Goal: Transaction & Acquisition: Purchase product/service

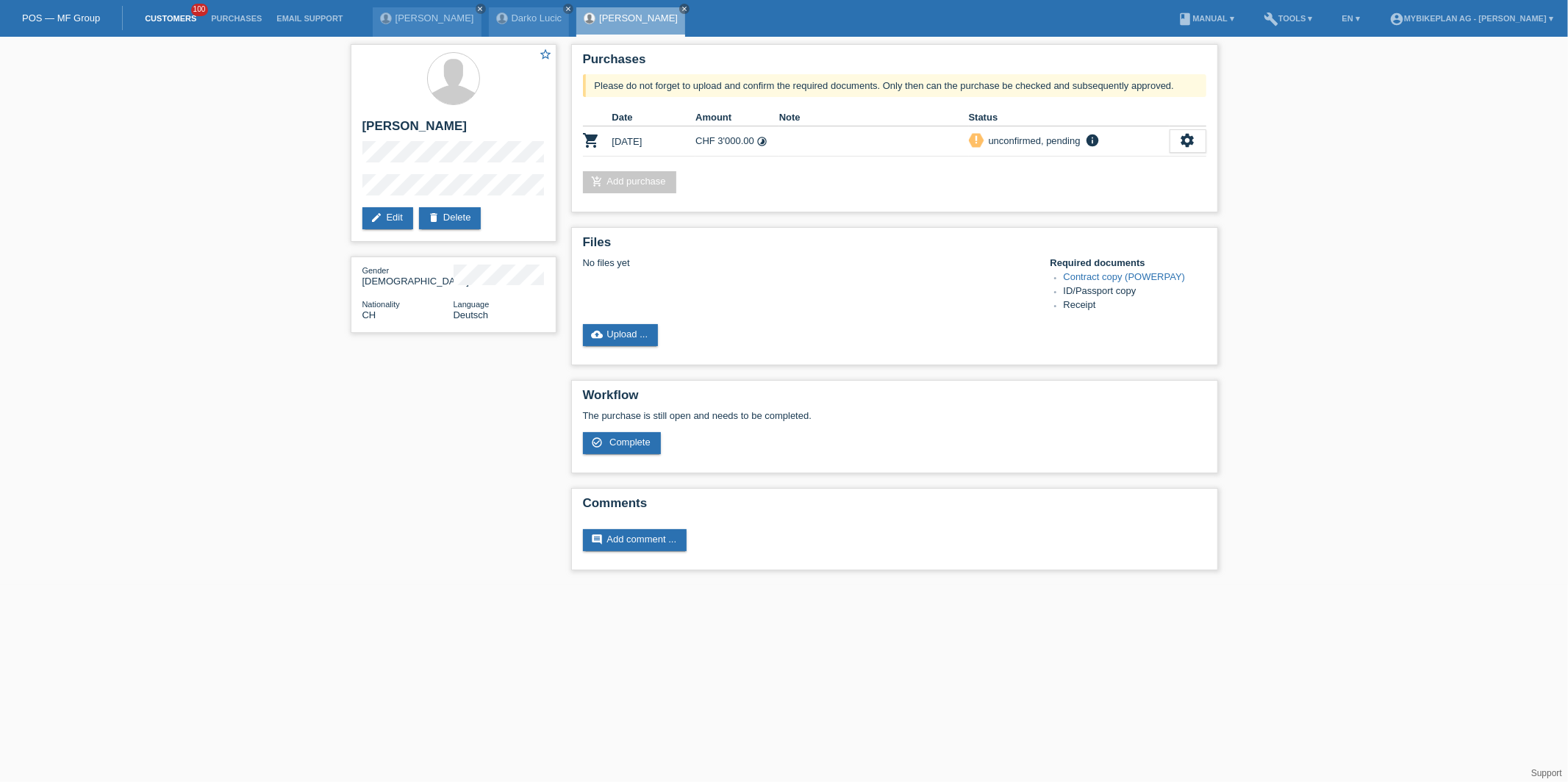
click at [176, 18] on link "Customers" at bounding box center [170, 18] width 66 height 9
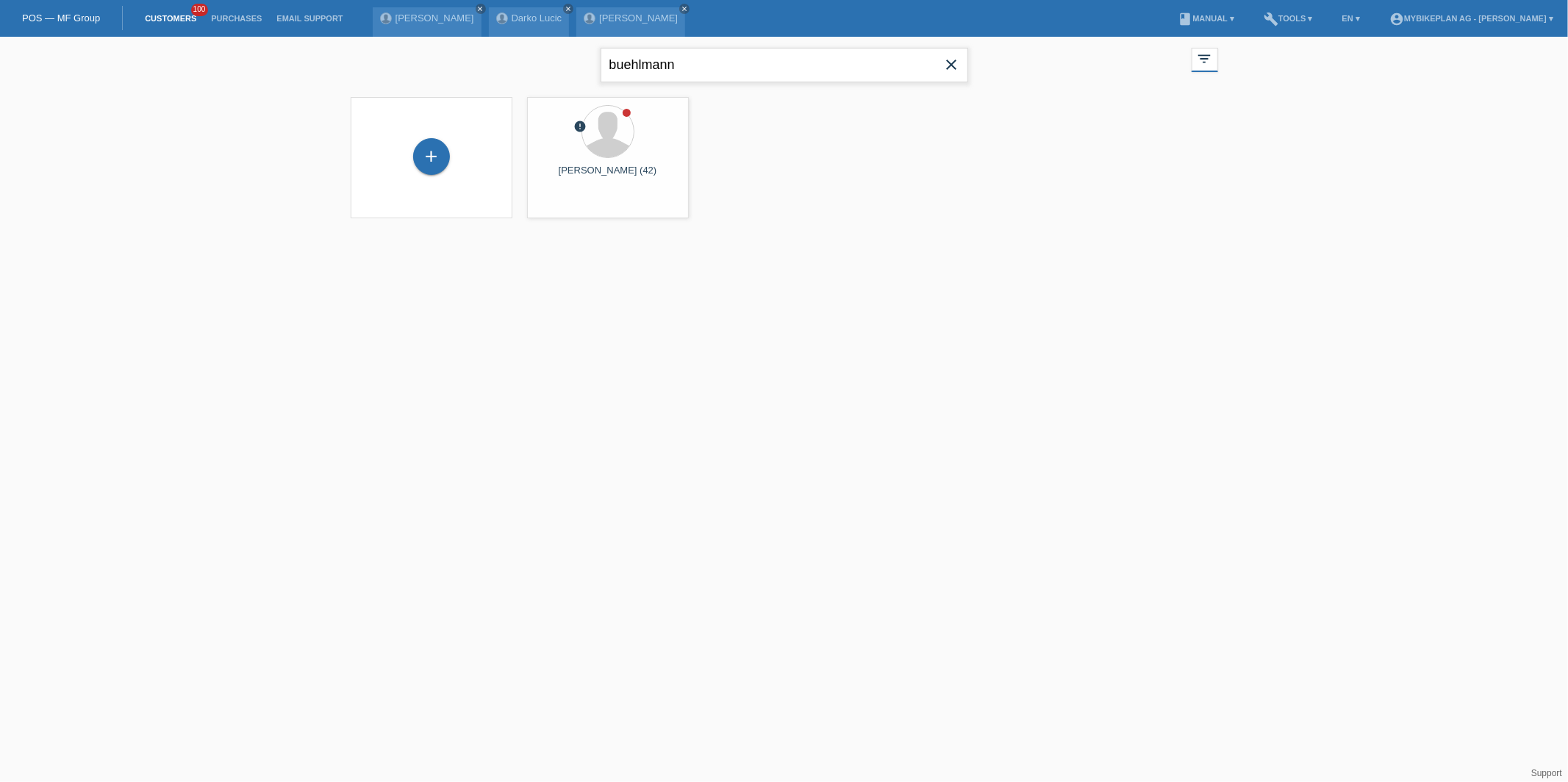
click at [736, 81] on input "buehlmann" at bounding box center [784, 65] width 368 height 35
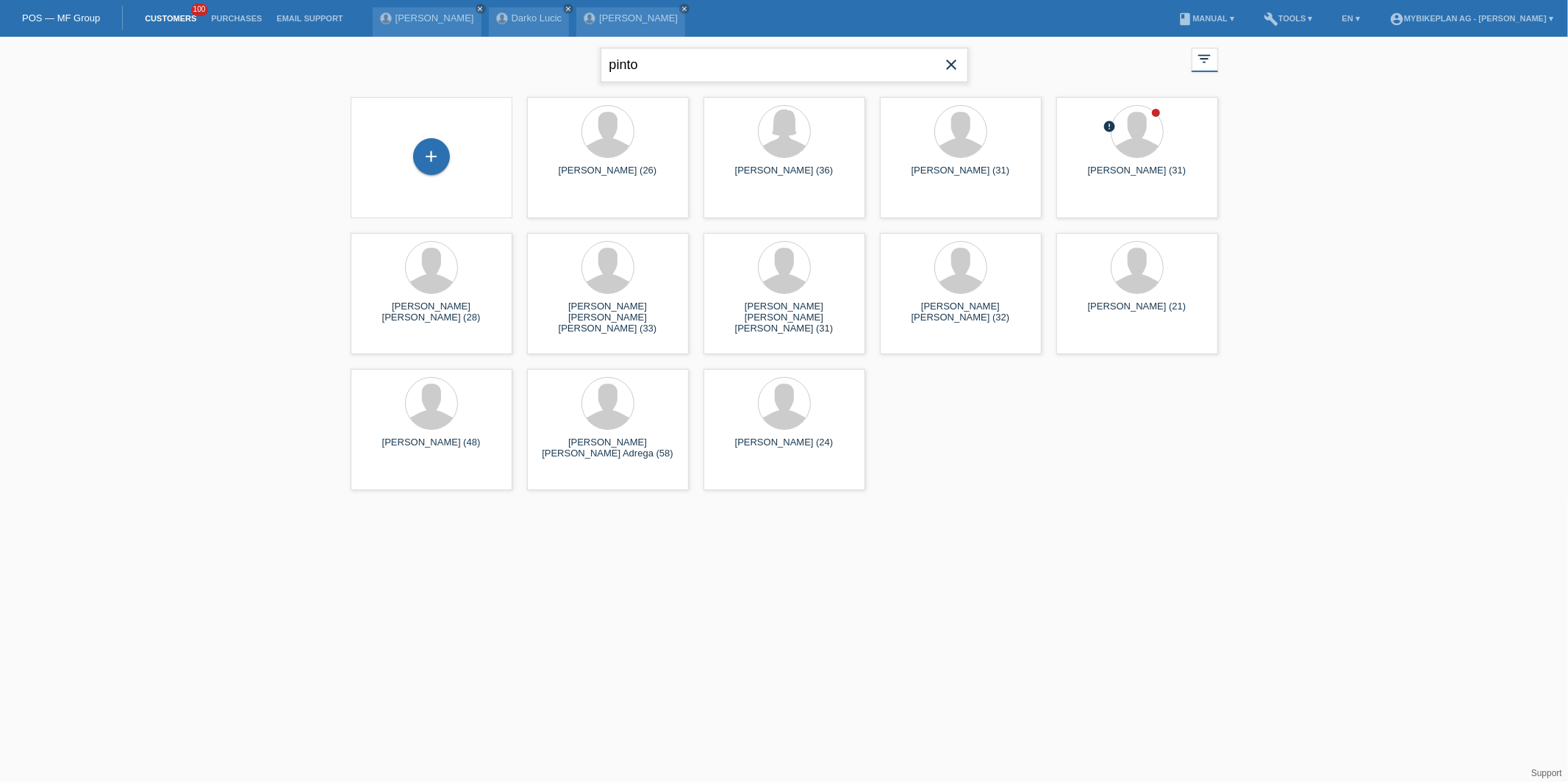
click at [741, 64] on input "pinto" at bounding box center [784, 65] width 368 height 35
type input "agostinho"
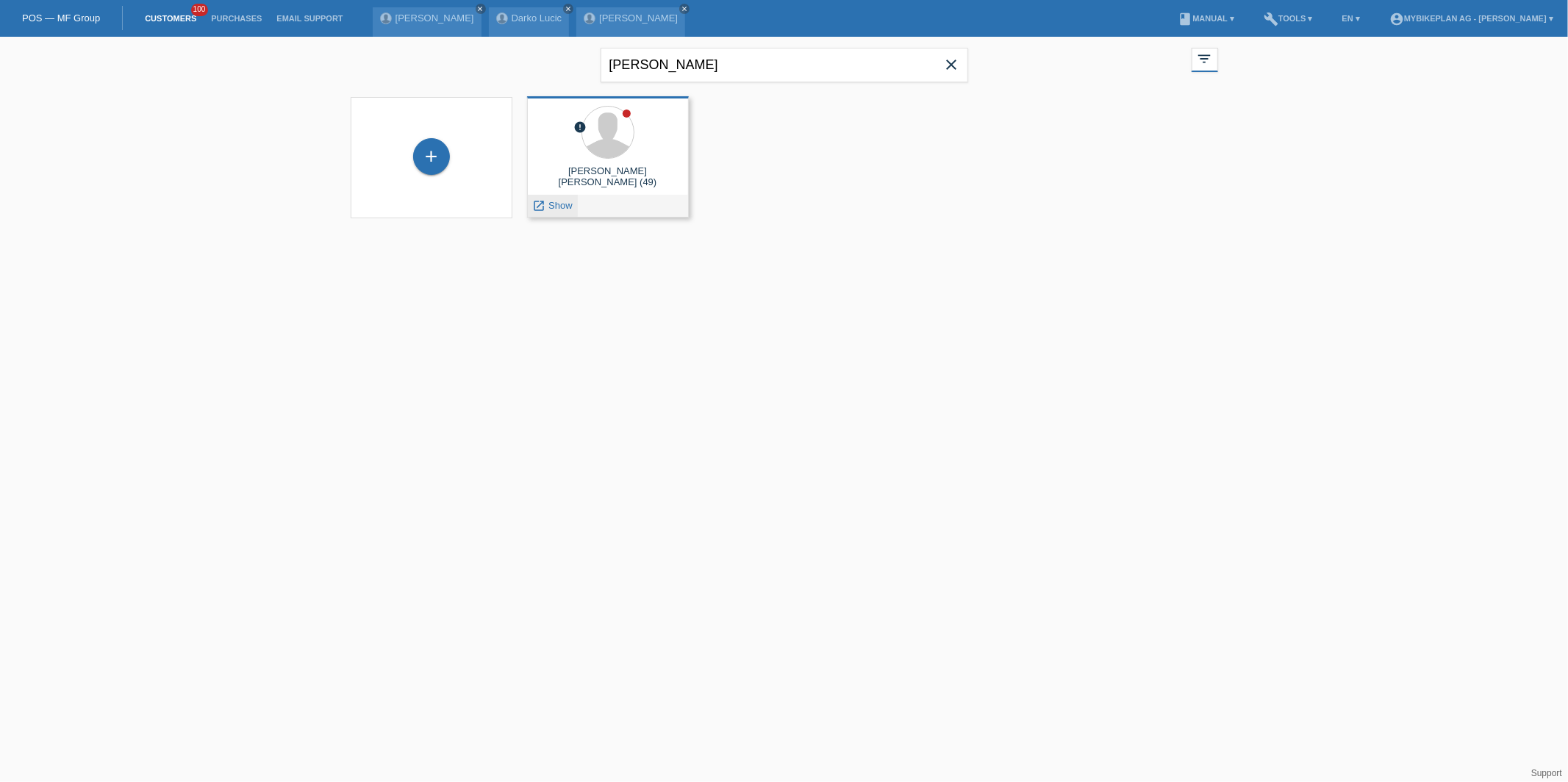
click at [541, 201] on icon "launch" at bounding box center [539, 206] width 13 height 13
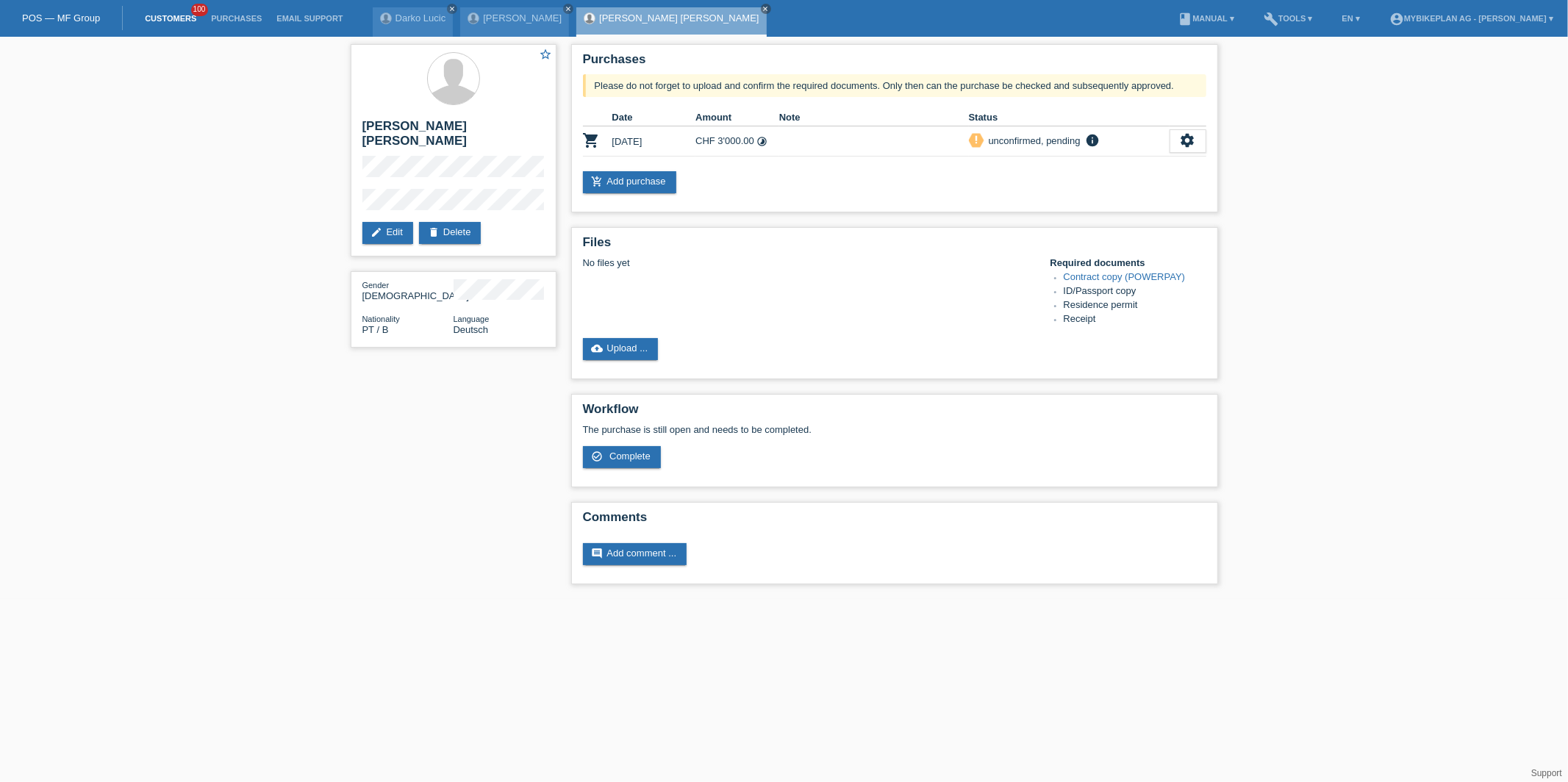
click at [161, 20] on link "Customers" at bounding box center [170, 18] width 66 height 9
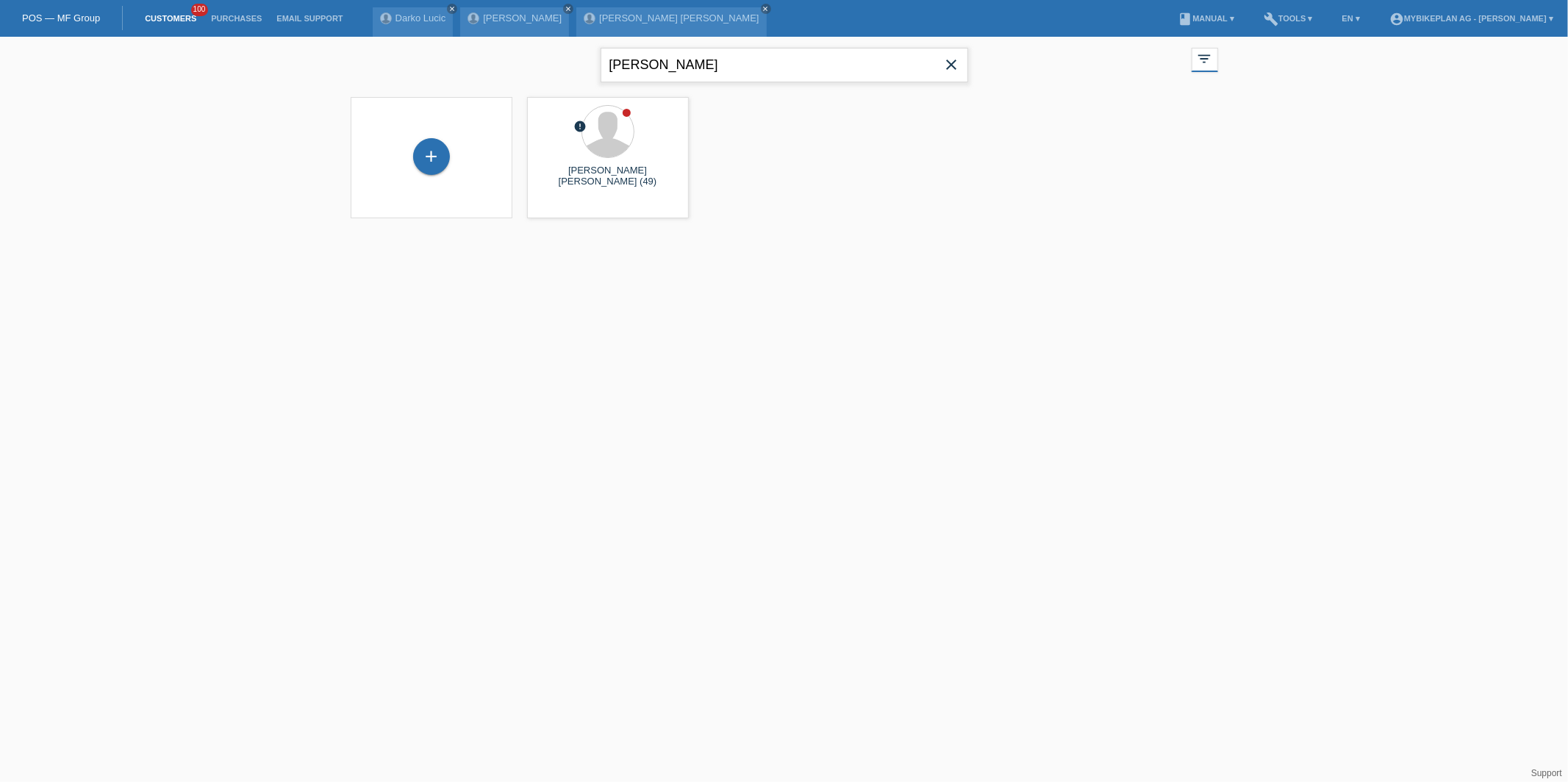
click at [623, 66] on input "agostinho" at bounding box center [784, 65] width 368 height 35
type input "fuchs"
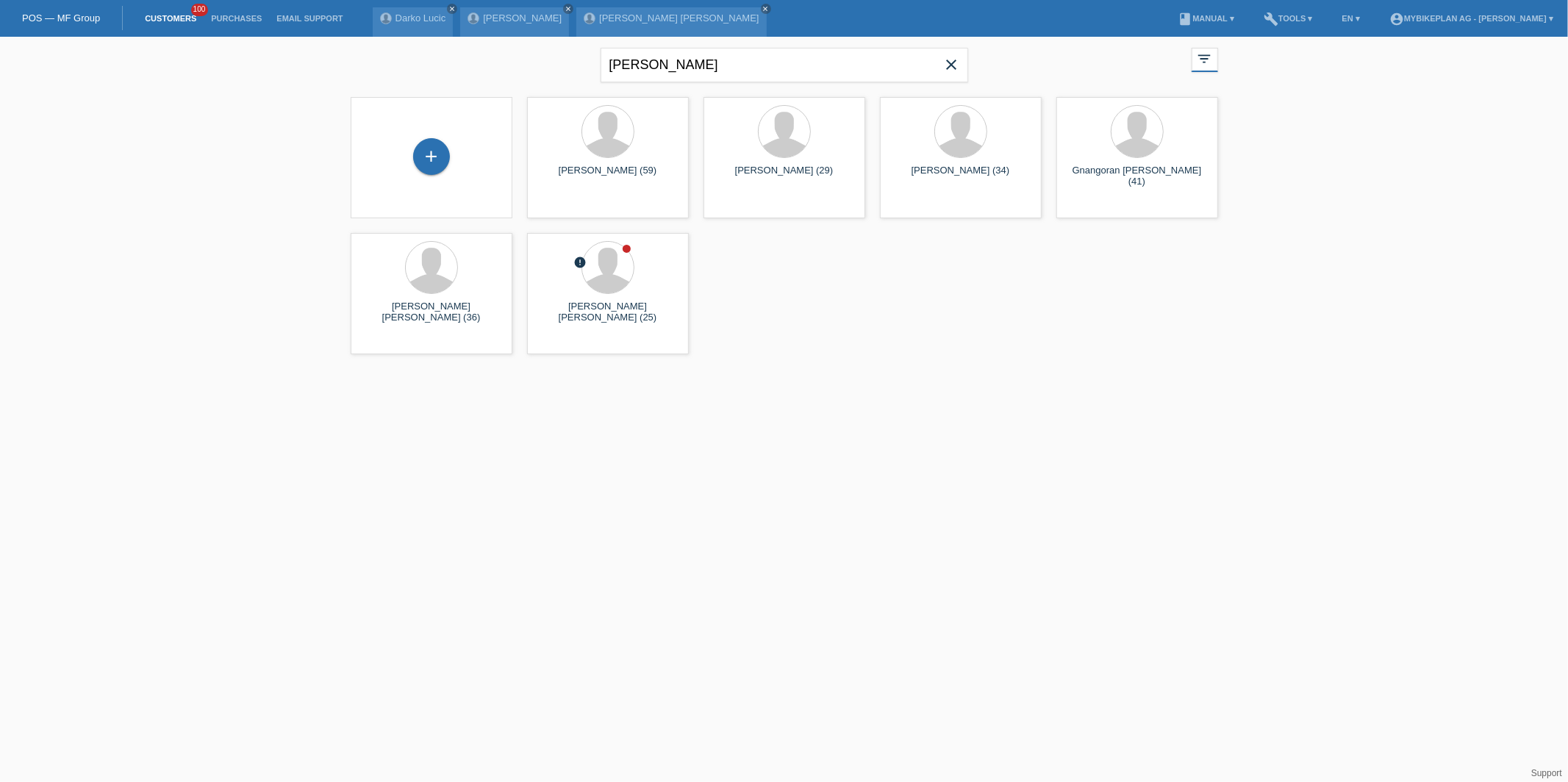
click at [451, 188] on div "+" at bounding box center [431, 158] width 162 height 121
click at [431, 156] on div "+" at bounding box center [431, 157] width 37 height 37
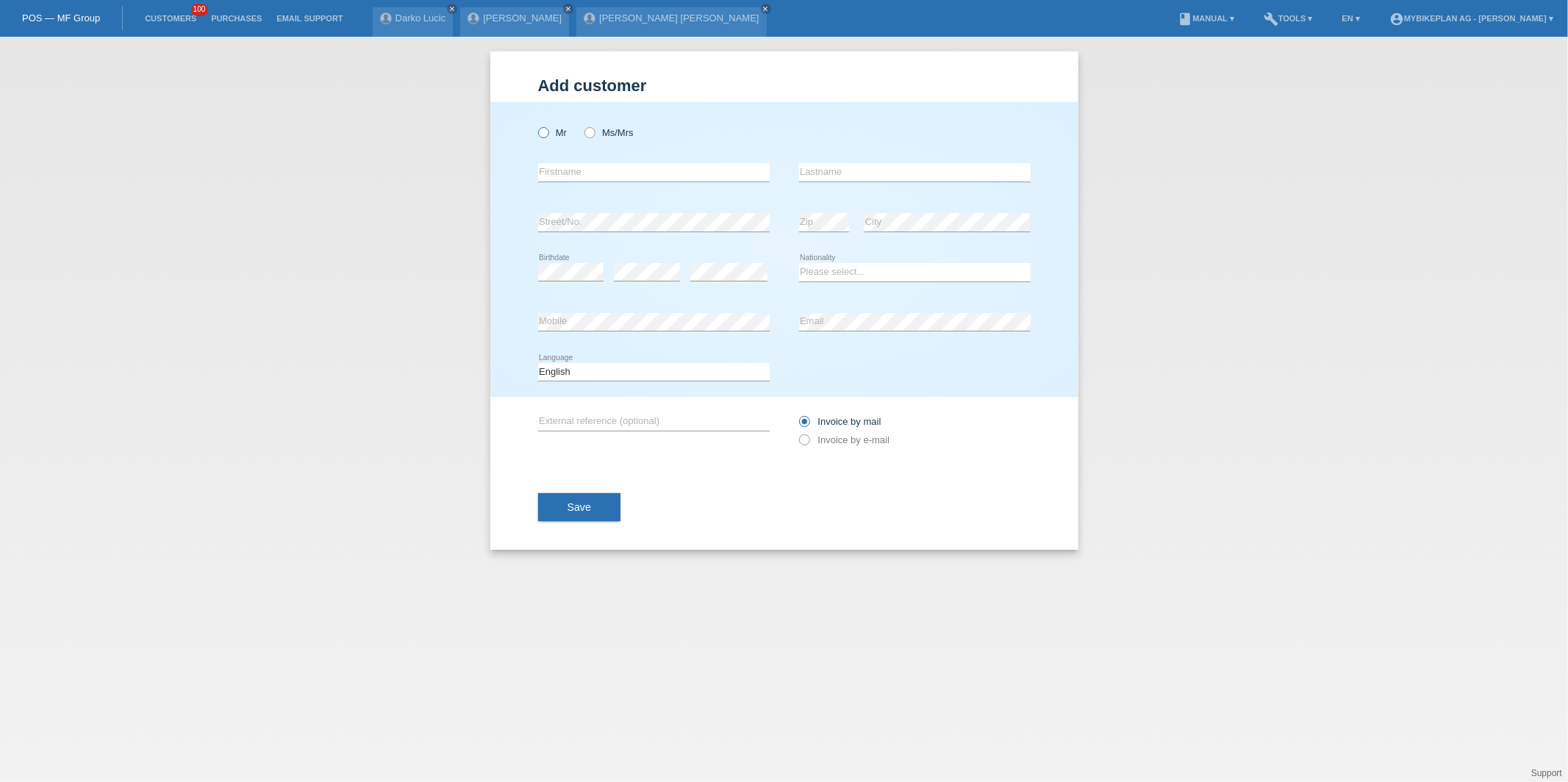
click at [535, 125] on icon at bounding box center [535, 125] width 0 height 0
click at [540, 134] on input "Mr" at bounding box center [542, 132] width 10 height 10
radio input "true"
click at [553, 156] on div "error Firstname" at bounding box center [653, 173] width 232 height 50
click at [564, 189] on div "error Firstname" at bounding box center [653, 173] width 232 height 50
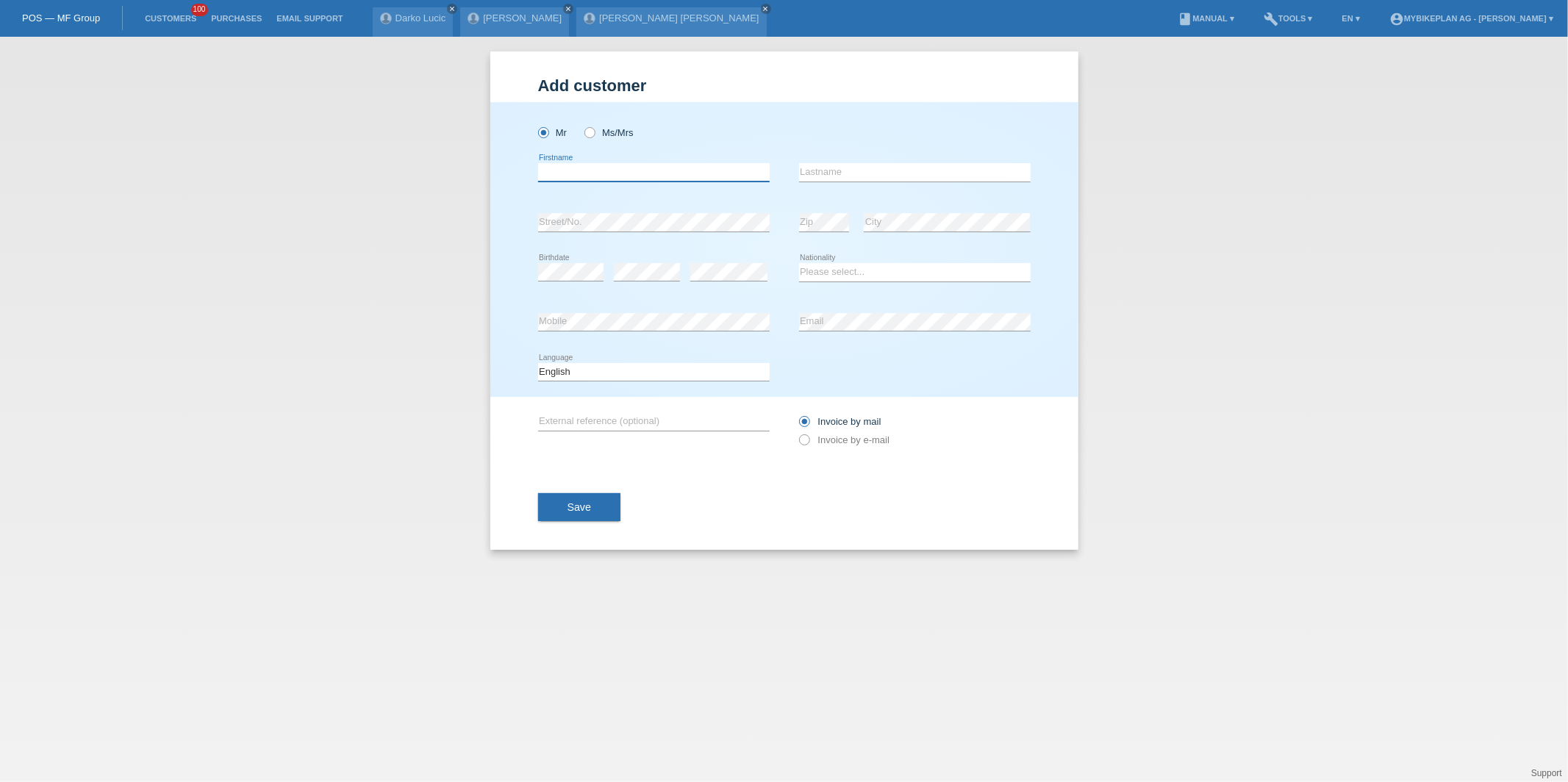
click at [569, 168] on input "text" at bounding box center [653, 172] width 232 height 18
type input "Marcel"
type input "[PERSON_NAME]"
click at [613, 176] on input "Marcel" at bounding box center [653, 172] width 232 height 18
type input "[PERSON_NAME]"
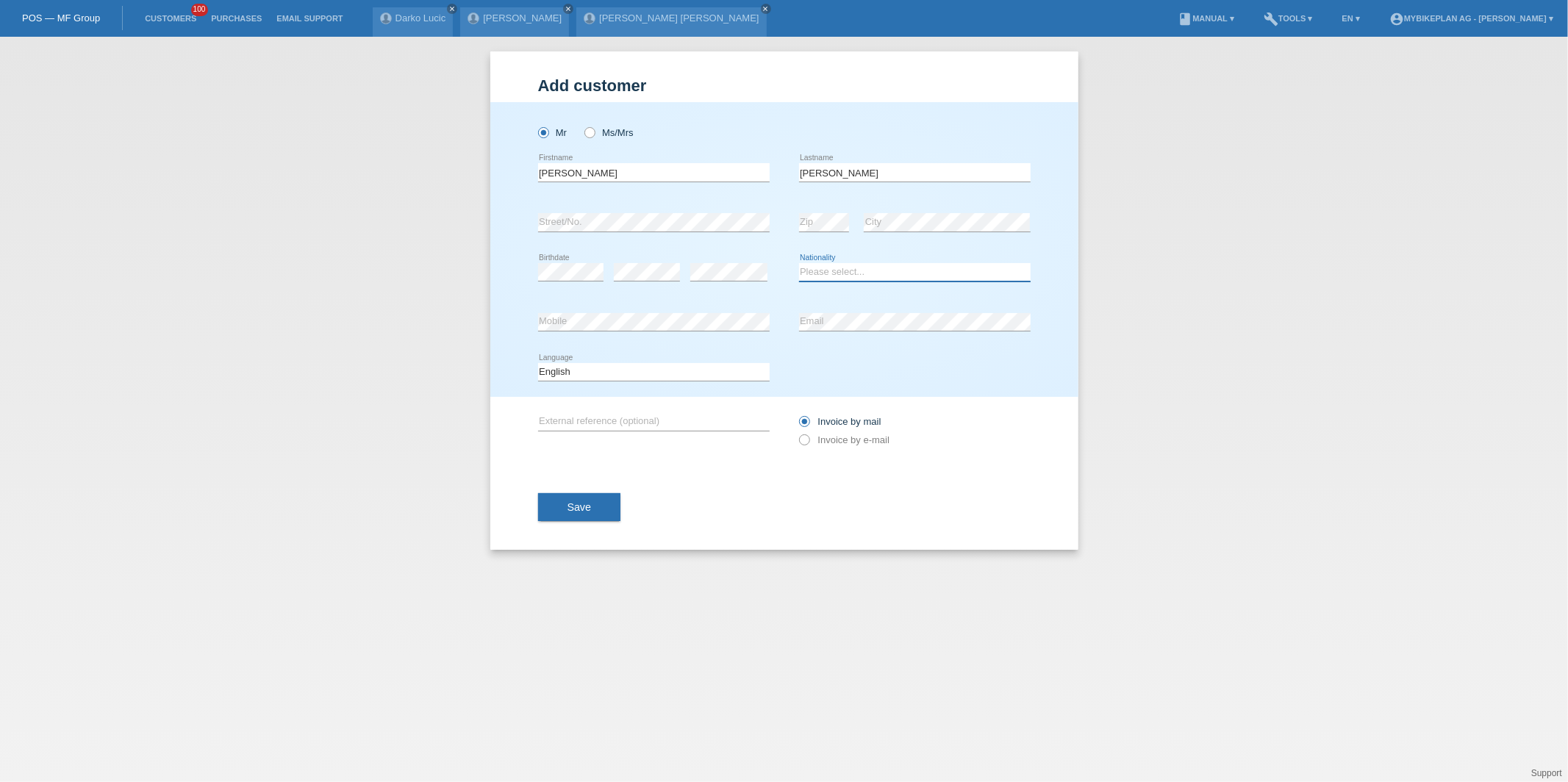
select select "CH"
click at [588, 365] on select "Deutsch Français Italiano English" at bounding box center [653, 372] width 232 height 18
select select "de"
click at [538, 363] on select "Deutsch Français Italiano English" at bounding box center [653, 372] width 232 height 18
click at [835, 436] on label "Invoice by e-mail" at bounding box center [844, 439] width 91 height 11
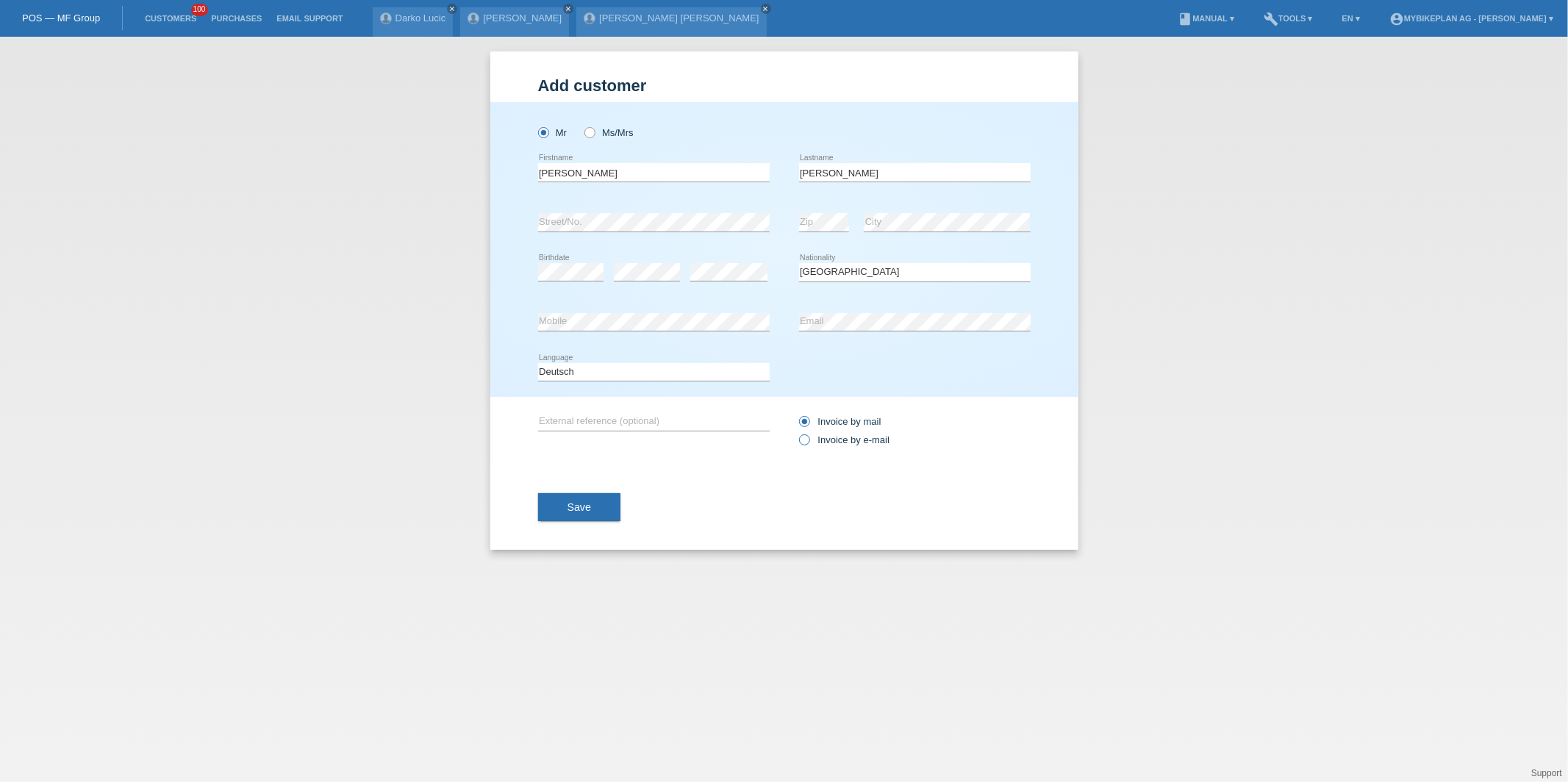
click at [809, 436] on input "Invoice by e-mail" at bounding box center [804, 443] width 10 height 18
radio input "true"
click at [609, 519] on button "Save" at bounding box center [579, 507] width 83 height 28
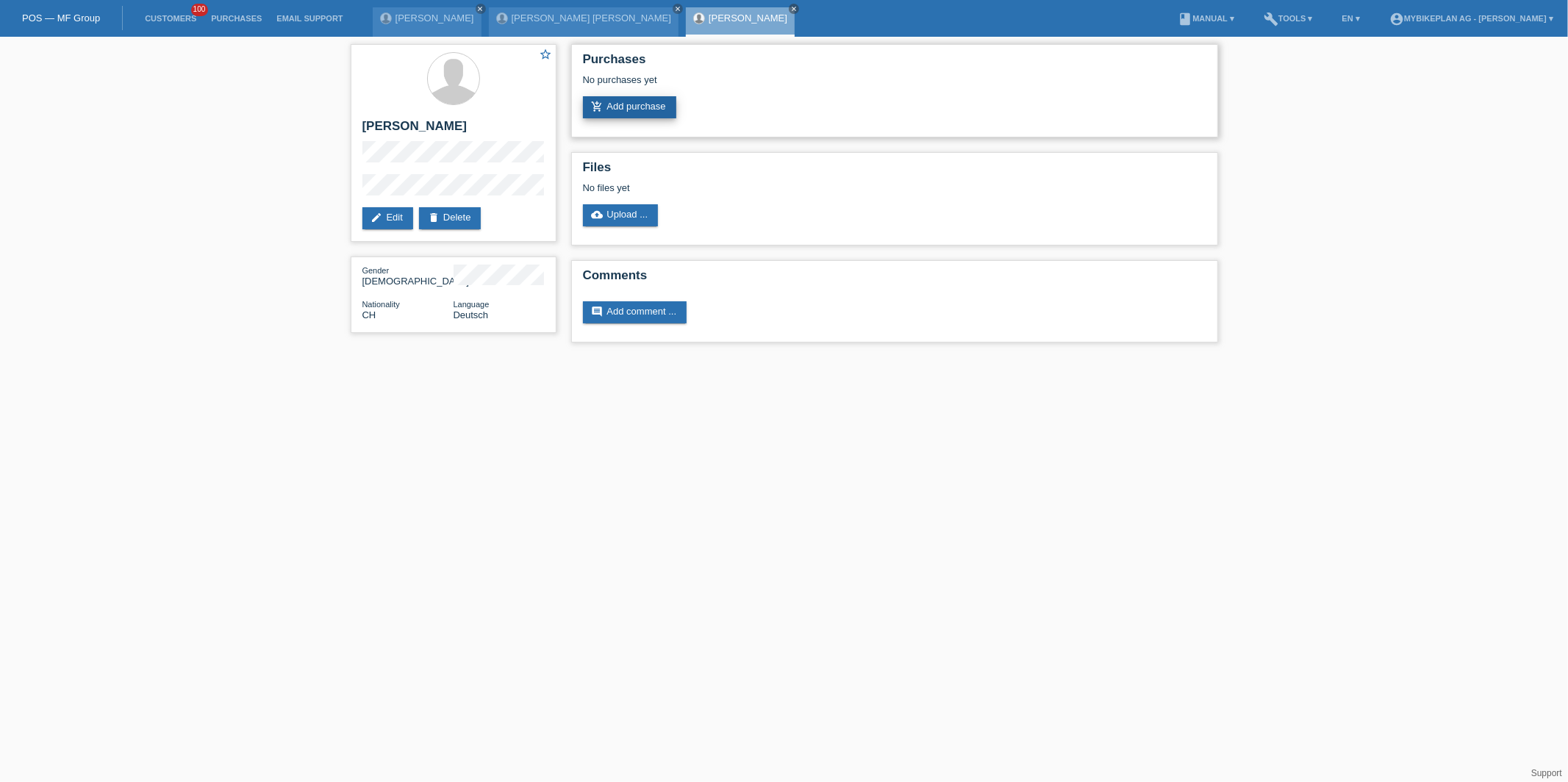
click at [641, 113] on link "add_shopping_cart Add purchase" at bounding box center [630, 107] width 93 height 22
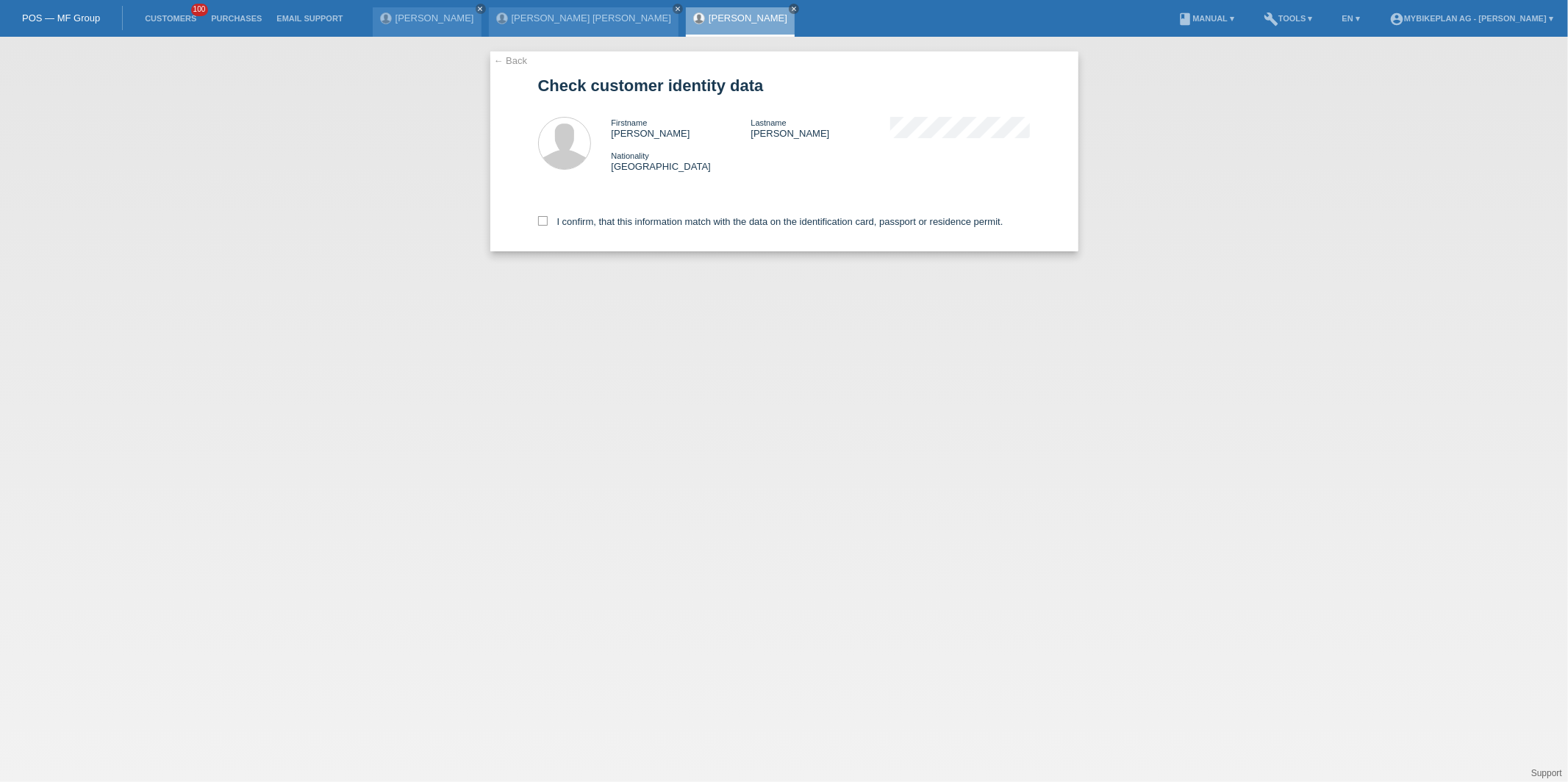
click at [620, 228] on div "I confirm, that this information match with the data on the identification card…" at bounding box center [784, 218] width 492 height 64
click at [620, 226] on div "I confirm, that this information match with the data on the identification card…" at bounding box center [784, 218] width 492 height 64
click at [620, 220] on label "I confirm, that this information match with the data on the identification card…" at bounding box center [770, 221] width 465 height 11
click at [548, 220] on input "I confirm, that this information match with the data on the identification card…" at bounding box center [542, 220] width 10 height 10
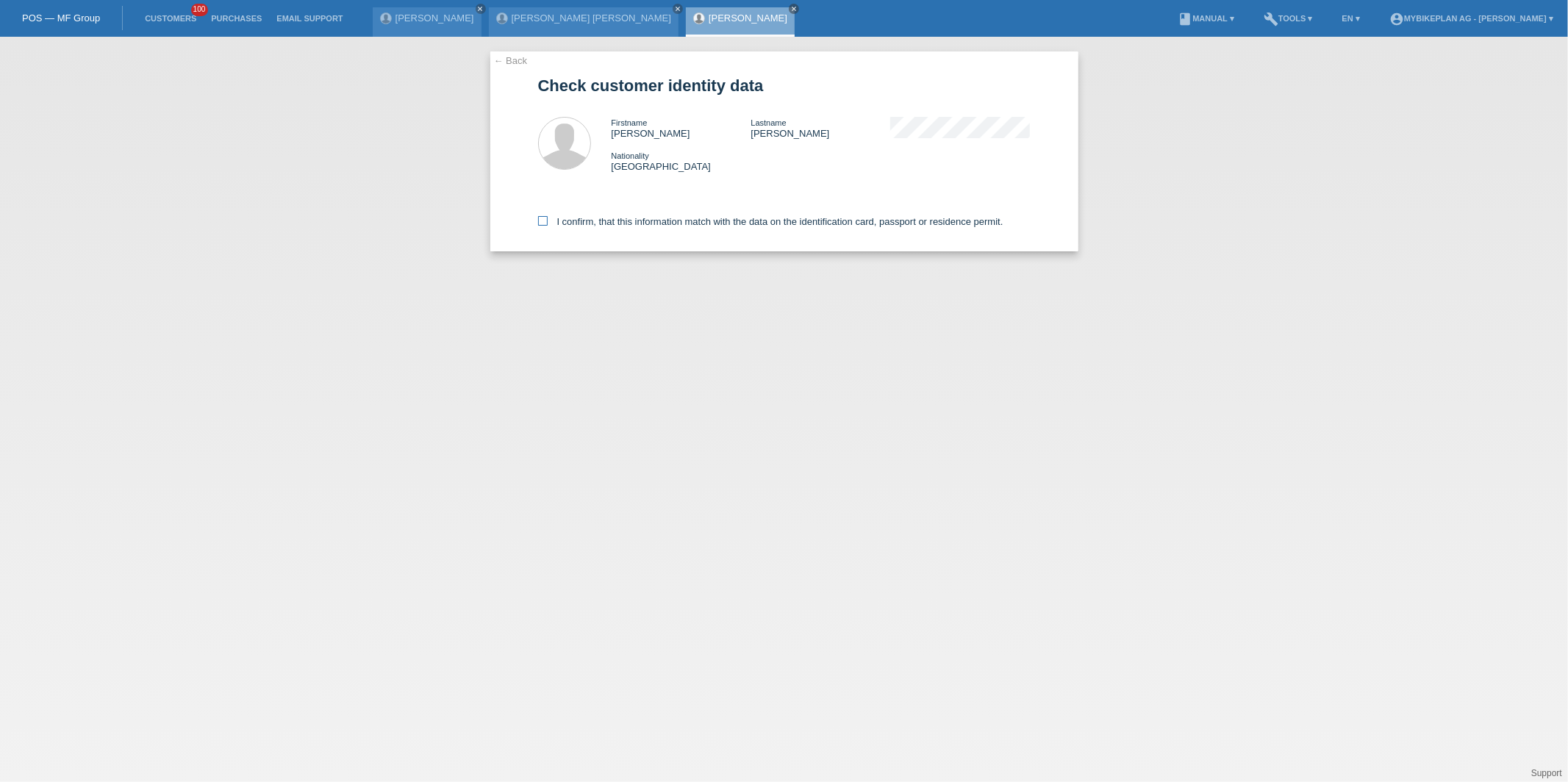
checkbox input "true"
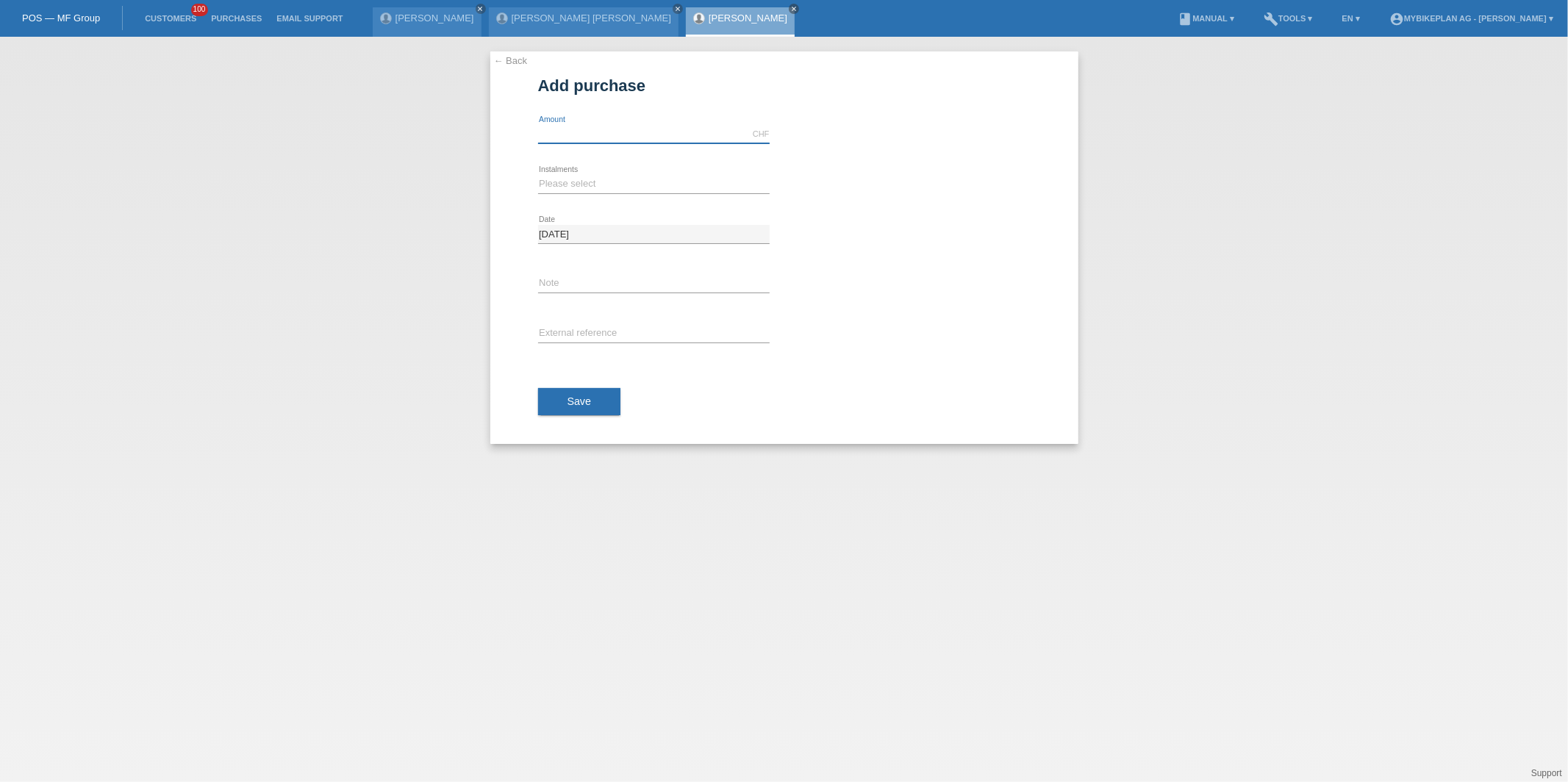
click at [613, 141] on input "text" at bounding box center [653, 134] width 232 height 18
type input "4490.00"
click at [579, 169] on div "Please select 6 instalments 12 instalments 18 instalments 24 instalments 36 ins…" at bounding box center [653, 185] width 232 height 50
click at [575, 180] on select "Please select 6 instalments 12 instalments 18 instalments 24 instalments 36 ins…" at bounding box center [653, 183] width 232 height 18
select select "488"
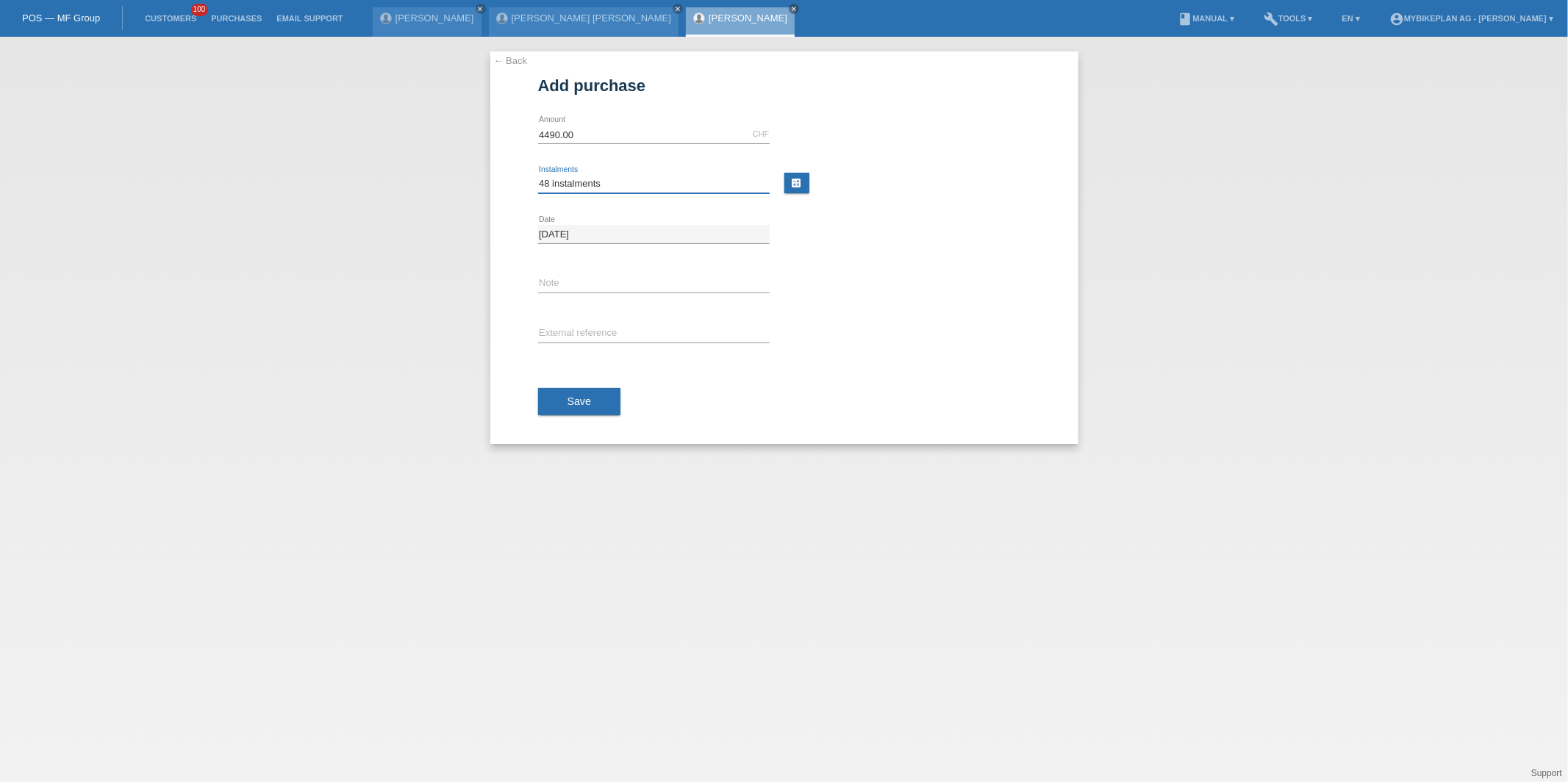
click at [538, 175] on select "Please select 6 instalments 12 instalments 18 instalments 24 instalments 36 ins…" at bounding box center [653, 183] width 232 height 18
click at [572, 320] on div "error External reference" at bounding box center [653, 334] width 232 height 50
click at [574, 342] on input "text" at bounding box center [653, 334] width 232 height 18
paste input "45922299729"
type input "45922299729"
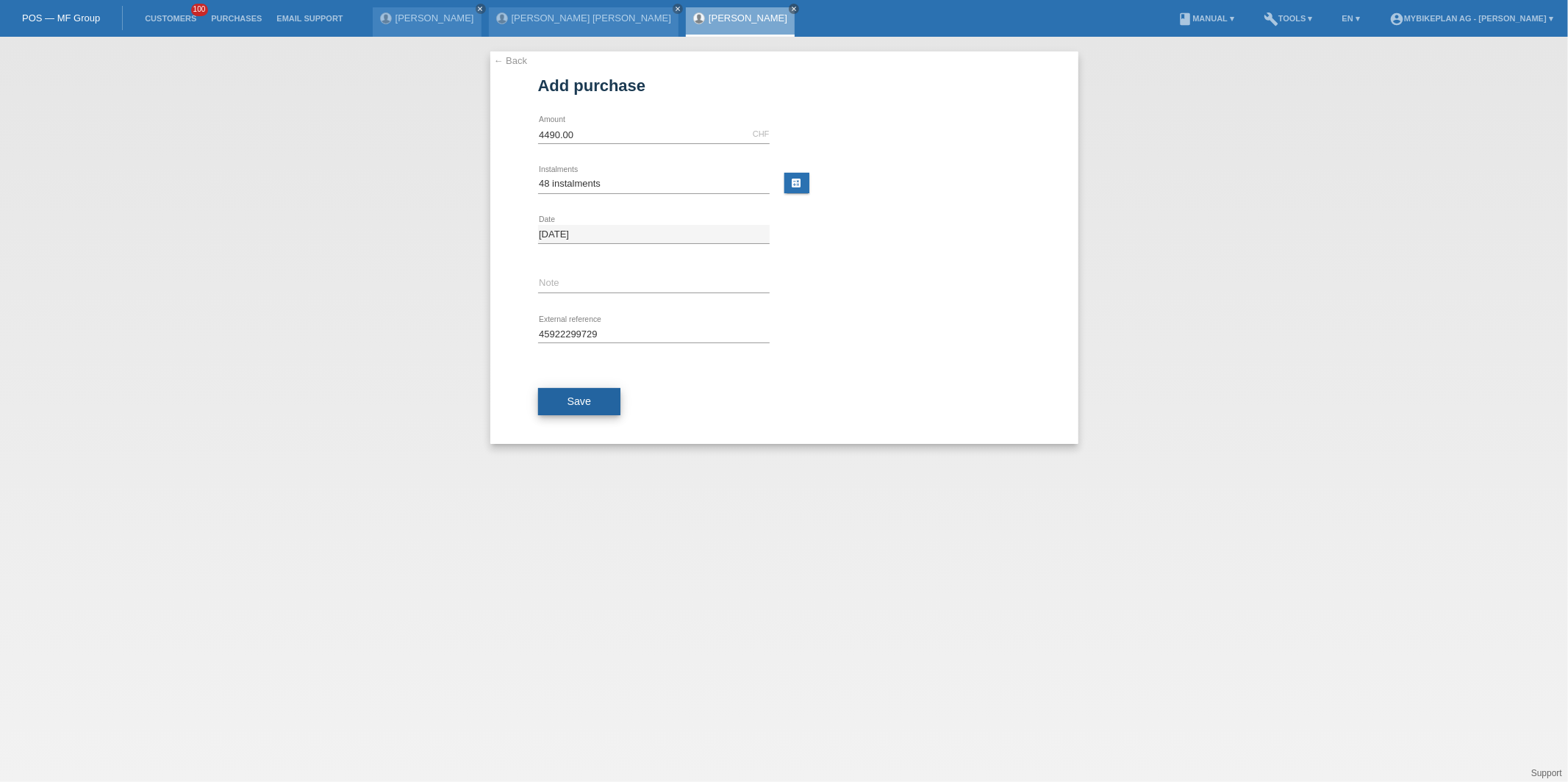
click at [573, 412] on button "Save" at bounding box center [579, 402] width 83 height 28
